Goal: Check status: Check status

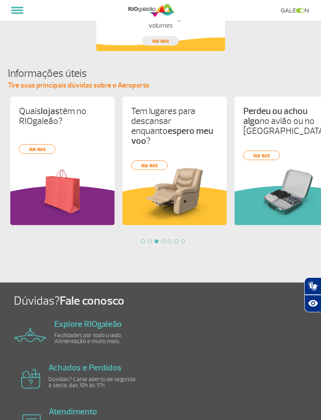
scroll to position [0, 224]
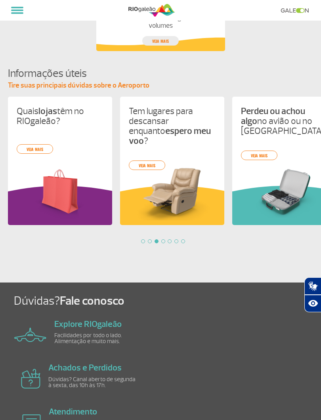
click at [39, 149] on link "veja mais" at bounding box center [35, 149] width 36 height 10
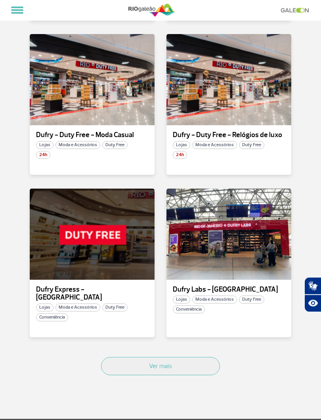
scroll to position [771, 0]
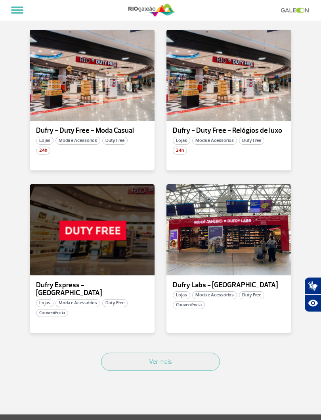
click at [179, 353] on button "Ver mais" at bounding box center [160, 362] width 119 height 18
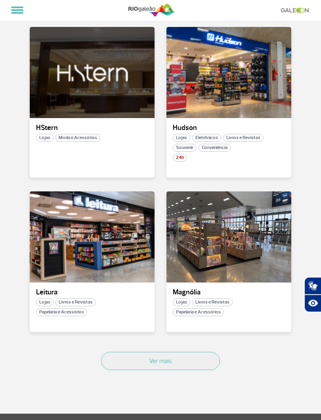
scroll to position [1729, 0]
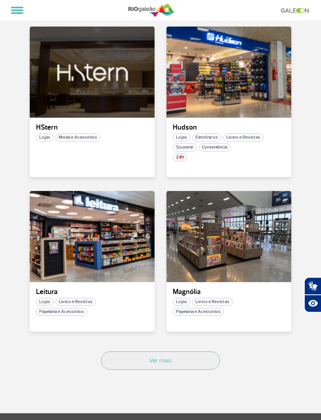
click at [159, 352] on button "Ver mais" at bounding box center [160, 361] width 119 height 18
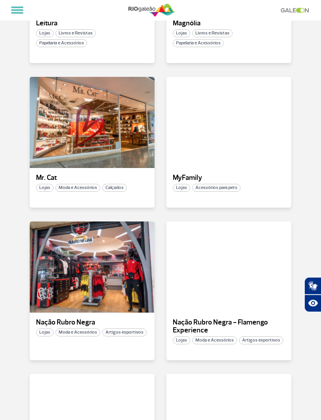
scroll to position [1998, 0]
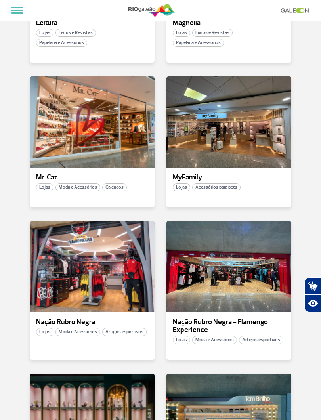
click at [94, 238] on div at bounding box center [92, 266] width 125 height 91
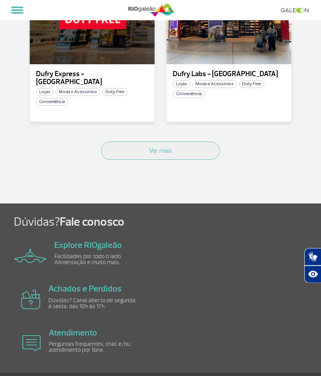
scroll to position [1010, 0]
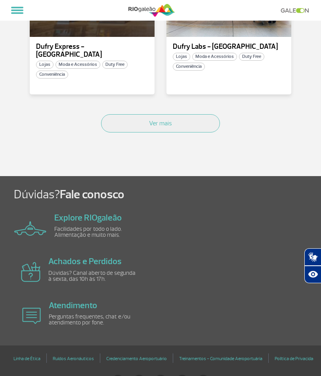
click at [172, 114] on button "Ver mais" at bounding box center [160, 123] width 119 height 18
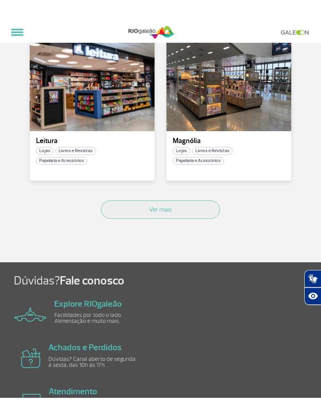
scroll to position [1902, 0]
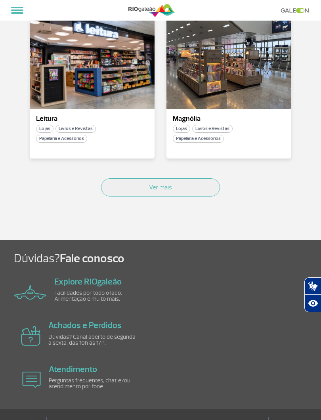
click at [165, 178] on button "Ver mais" at bounding box center [160, 187] width 119 height 18
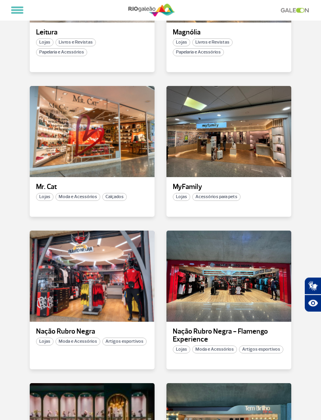
scroll to position [1988, 0]
click at [230, 263] on div at bounding box center [229, 276] width 125 height 91
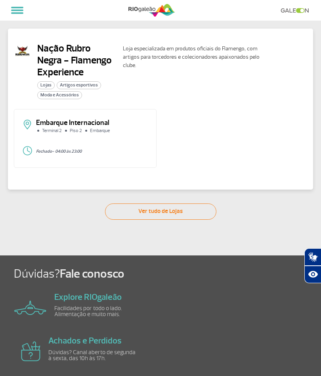
click at [158, 211] on link "Ver tudo de Lojas" at bounding box center [160, 211] width 111 height 16
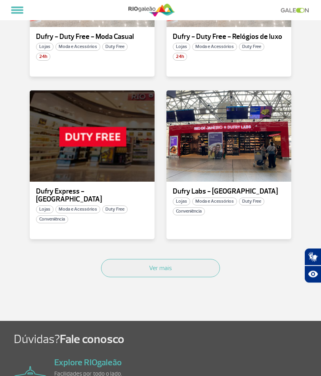
click at [188, 259] on button "Ver mais" at bounding box center [160, 268] width 119 height 18
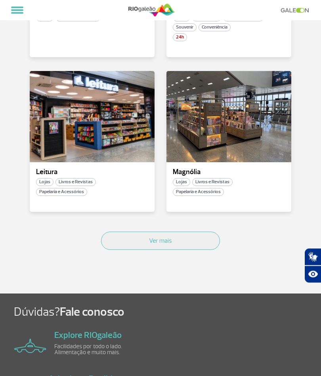
scroll to position [1873, 0]
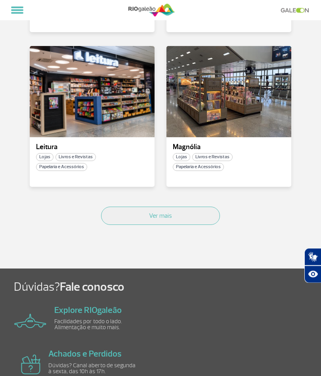
click at [177, 207] on button "Ver mais" at bounding box center [160, 216] width 119 height 18
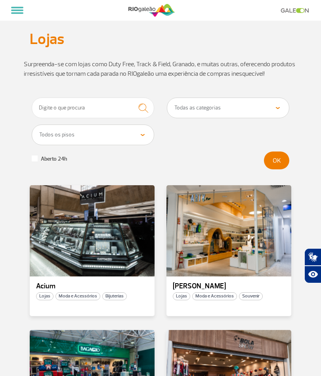
scroll to position [0, 0]
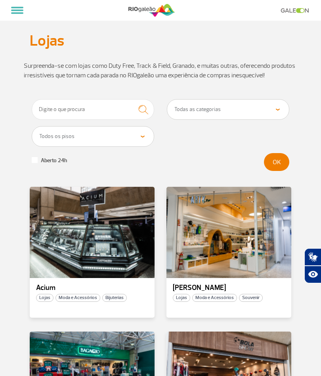
click at [16, 15] on button at bounding box center [17, 10] width 19 height 13
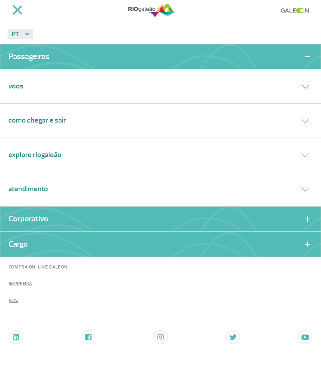
click at [78, 86] on div "Voos" at bounding box center [160, 86] width 321 height 34
click at [299, 89] on button at bounding box center [305, 87] width 15 height 12
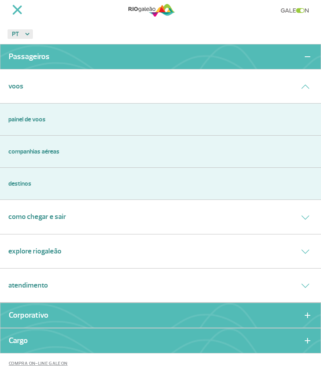
click at [52, 116] on link "Painel de voos" at bounding box center [160, 120] width 305 height 10
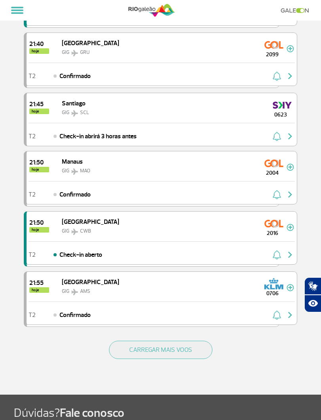
scroll to position [943, 0]
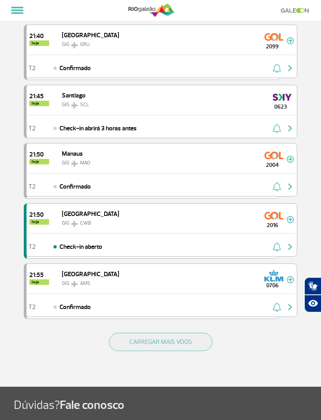
click at [184, 341] on button "CARREGAR MAIS VOOS" at bounding box center [161, 342] width 104 height 18
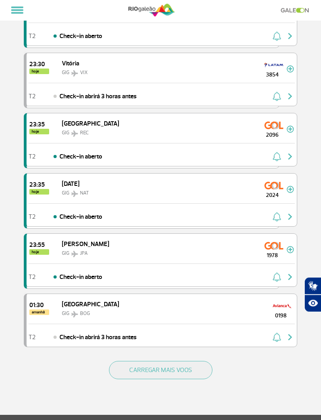
scroll to position [2116, 0]
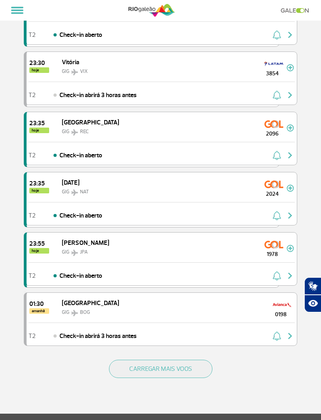
click at [186, 369] on button "CARREGAR MAIS VOOS" at bounding box center [161, 369] width 104 height 18
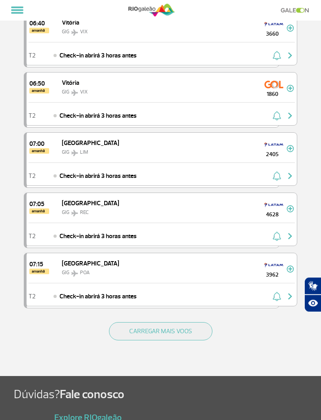
scroll to position [3369, 0]
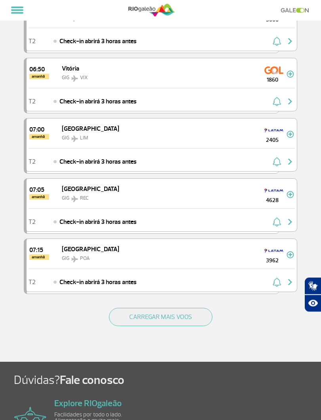
click at [190, 321] on button "CARREGAR MAIS VOOS" at bounding box center [161, 318] width 104 height 18
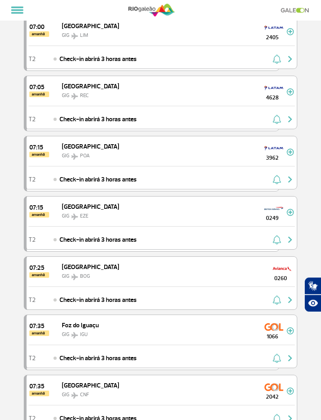
scroll to position [3473, 0]
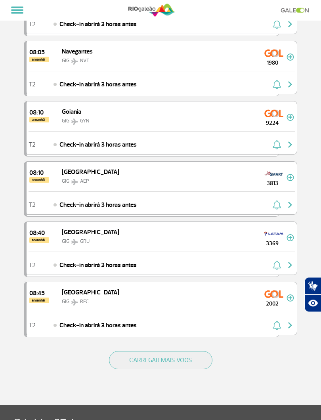
click at [182, 356] on button "CARREGAR MAIS VOOS" at bounding box center [161, 361] width 104 height 18
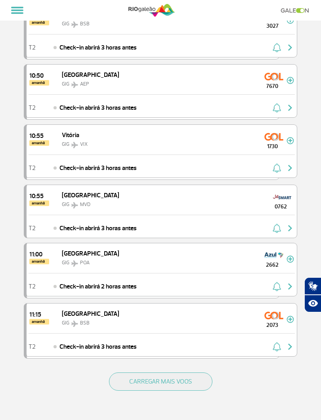
scroll to position [5721, 0]
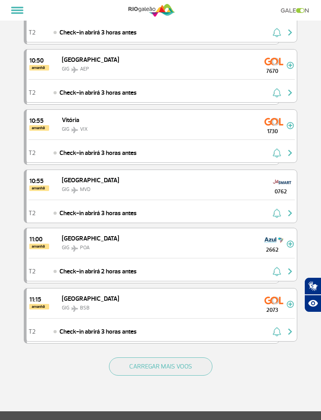
click at [191, 368] on button "CARREGAR MAIS VOOS" at bounding box center [161, 367] width 104 height 18
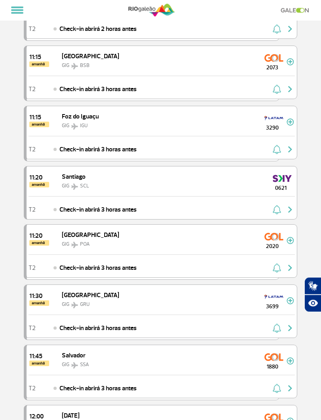
scroll to position [5970, 0]
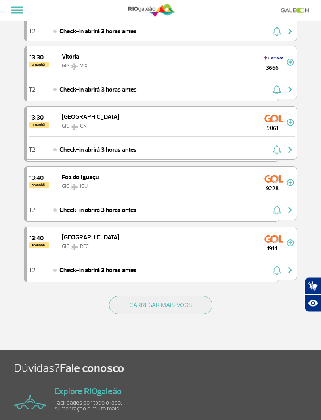
click at [195, 303] on button "CARREGAR MAIS VOOS" at bounding box center [161, 306] width 104 height 18
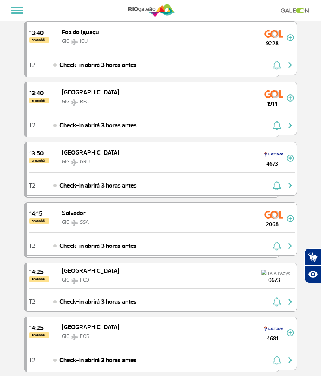
scroll to position [7129, 0]
